Goal: Task Accomplishment & Management: Manage account settings

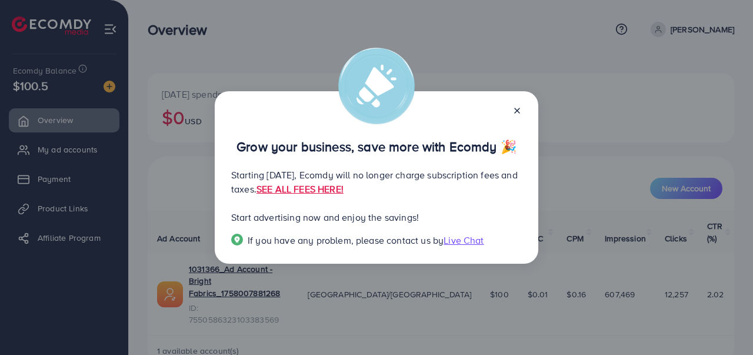
click at [515, 111] on icon at bounding box center [516, 110] width 9 height 9
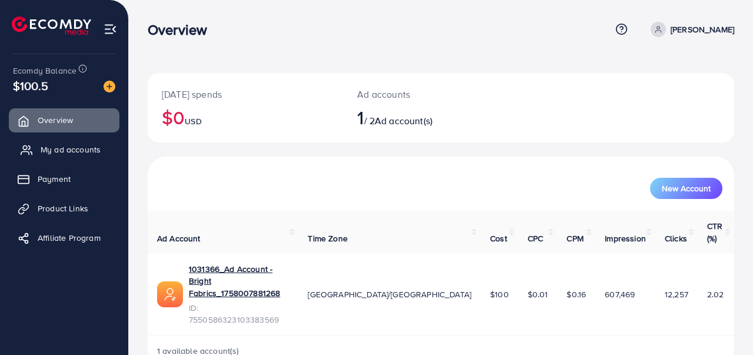
click at [96, 149] on span "My ad accounts" at bounding box center [71, 149] width 60 height 12
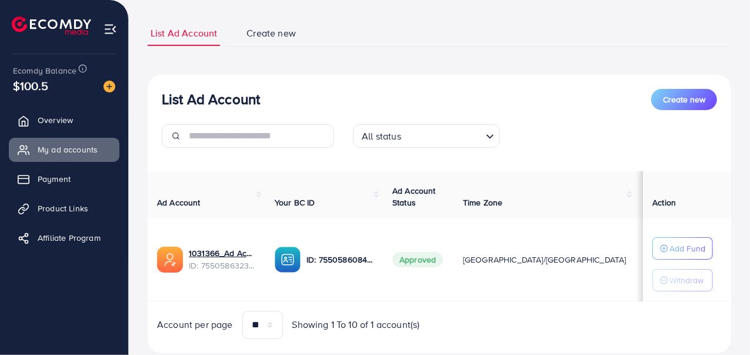
scroll to position [99, 0]
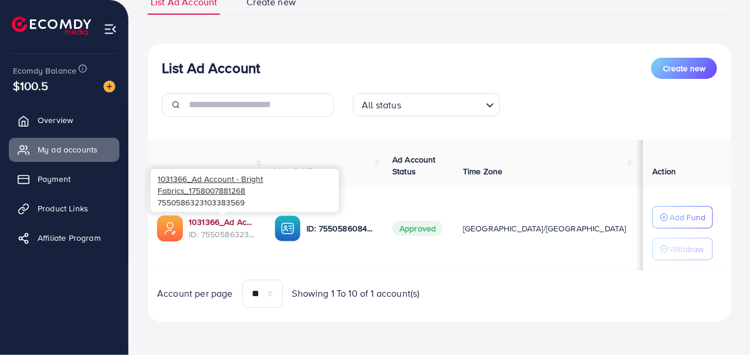
click at [215, 220] on link "1031366_Ad Account - Bright Fabrics_1758007881268" at bounding box center [222, 222] width 67 height 12
click at [208, 216] on link "1031366_Ad Account - Bright Fabrics_1758007881268" at bounding box center [222, 222] width 67 height 12
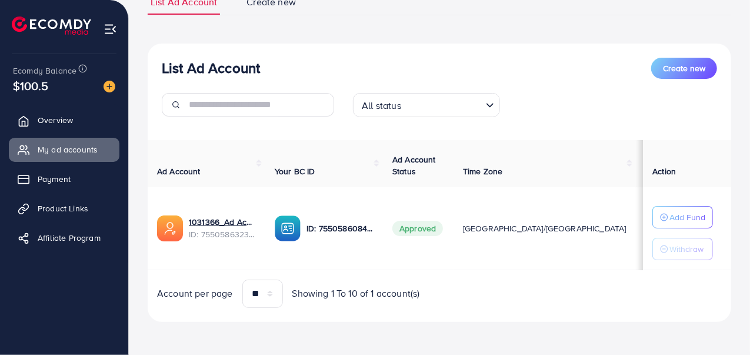
click at [489, 102] on icon "Search for option" at bounding box center [490, 105] width 12 height 12
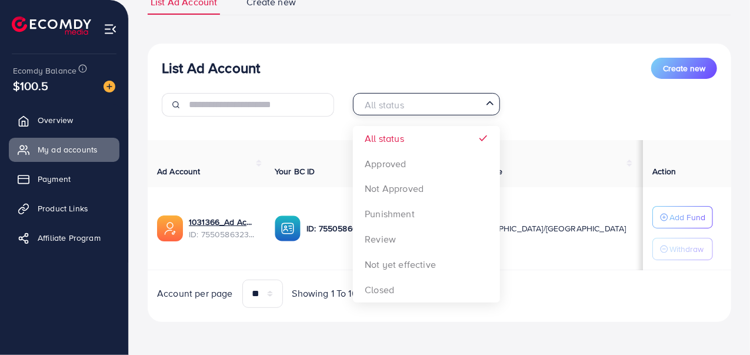
click at [489, 102] on icon "Search for option" at bounding box center [490, 103] width 12 height 12
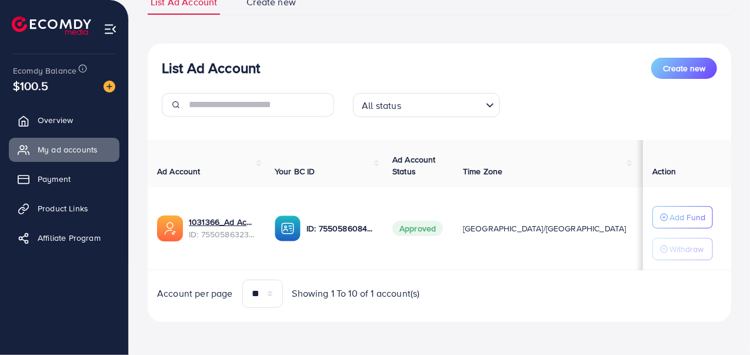
click at [481, 103] on input "Search for option" at bounding box center [443, 105] width 76 height 18
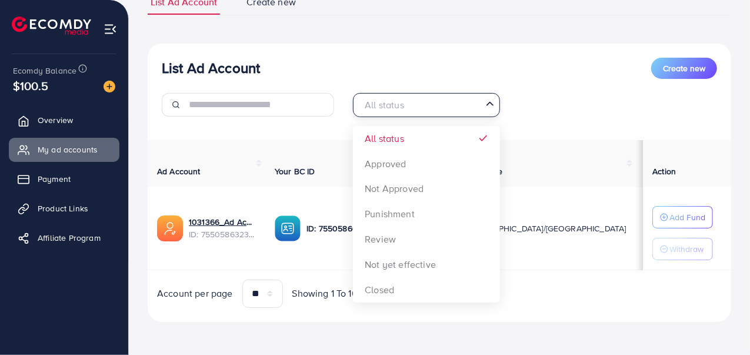
click at [481, 103] on input "Search for option" at bounding box center [419, 105] width 123 height 18
click at [490, 103] on icon "Search for option" at bounding box center [490, 103] width 12 height 12
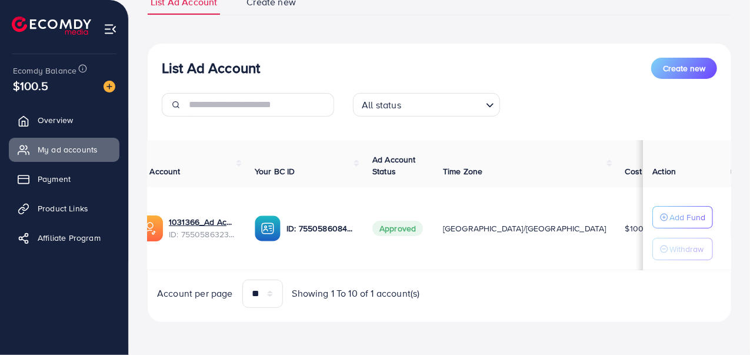
scroll to position [0, 0]
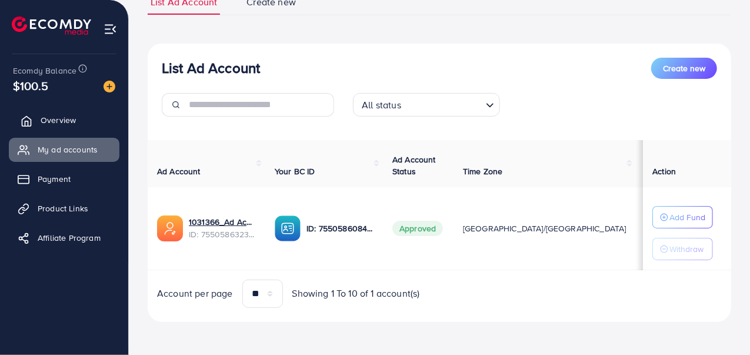
click at [71, 122] on span "Overview" at bounding box center [58, 120] width 35 height 12
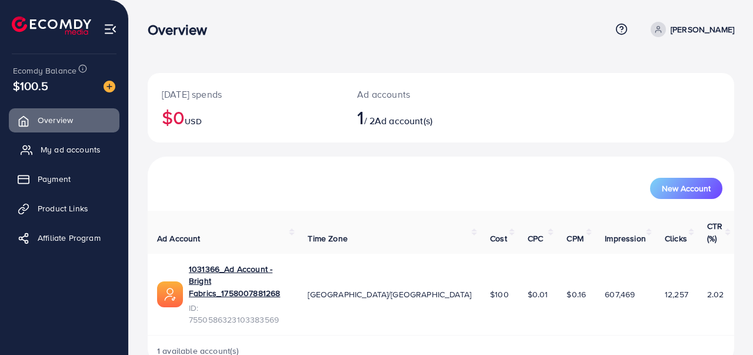
click at [66, 145] on span "My ad accounts" at bounding box center [71, 149] width 60 height 12
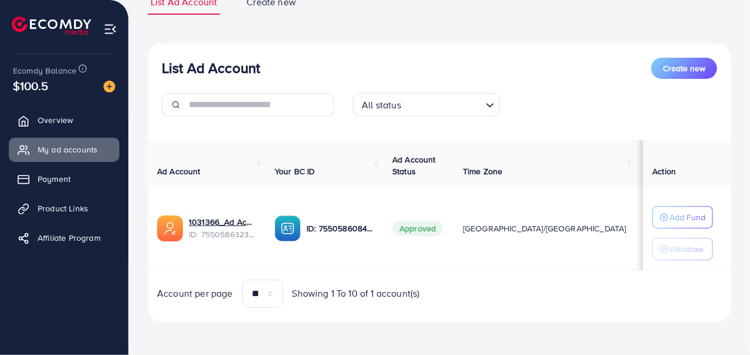
scroll to position [89, 0]
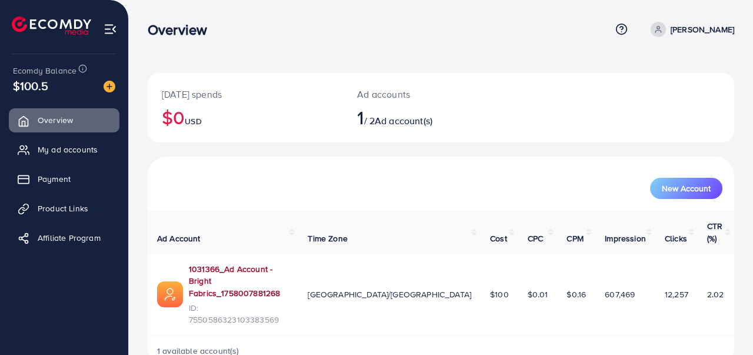
click at [289, 263] on link "1031366_Ad Account - Bright Fabrics_1758007881268" at bounding box center [239, 281] width 100 height 36
